Goal: Find specific page/section: Find specific page/section

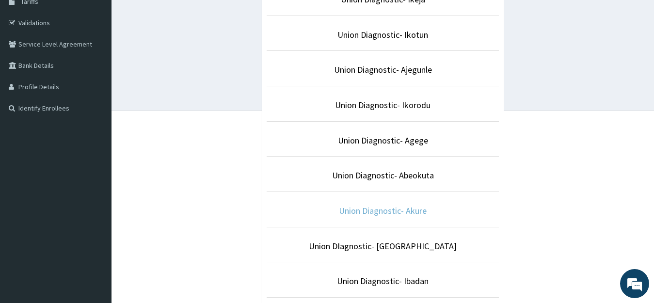
scroll to position [194, 0]
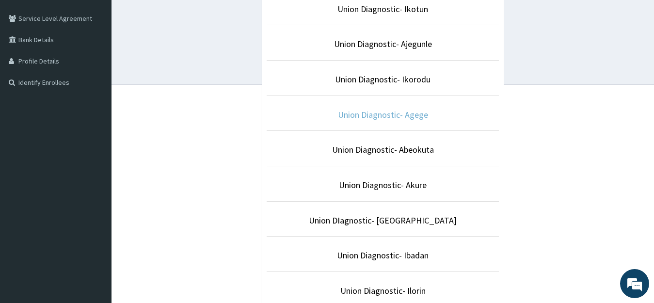
click at [402, 114] on link "Union Diagnostic- Agege" at bounding box center [383, 114] width 90 height 11
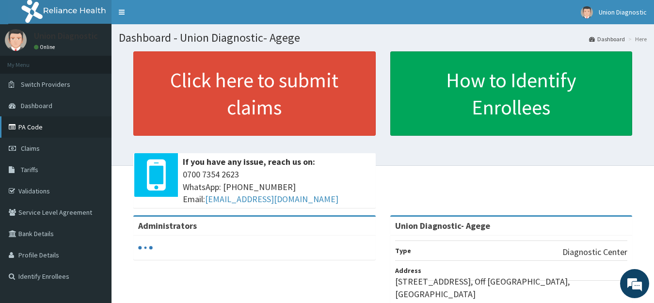
click at [28, 126] on link "PA Code" at bounding box center [55, 126] width 111 height 21
